Goal: Find specific page/section: Find specific page/section

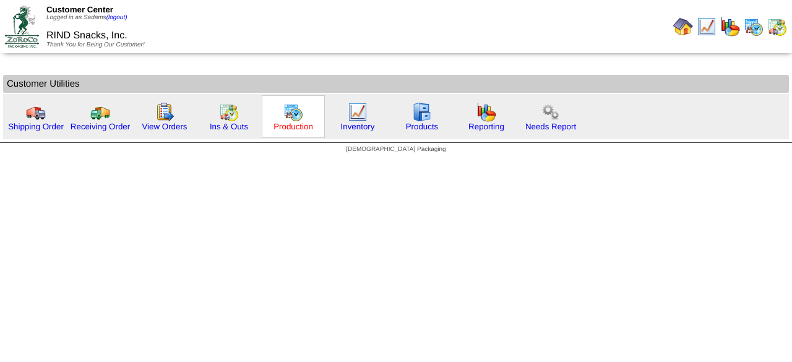
click at [294, 129] on link "Production" at bounding box center [293, 126] width 40 height 9
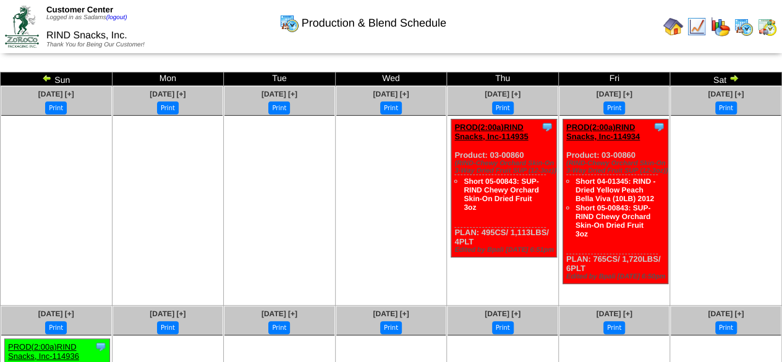
click at [669, 30] on img at bounding box center [674, 27] width 20 height 20
